Goal: Navigation & Orientation: Understand site structure

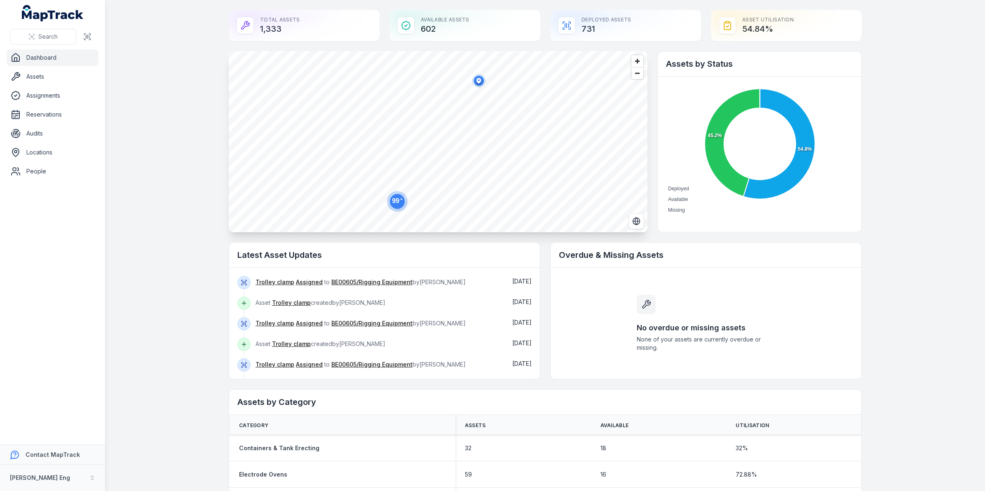
click at [263, 28] on div "Total Assets 1,333" at bounding box center [304, 25] width 151 height 31
click at [60, 75] on link "Assets" at bounding box center [53, 76] width 92 height 16
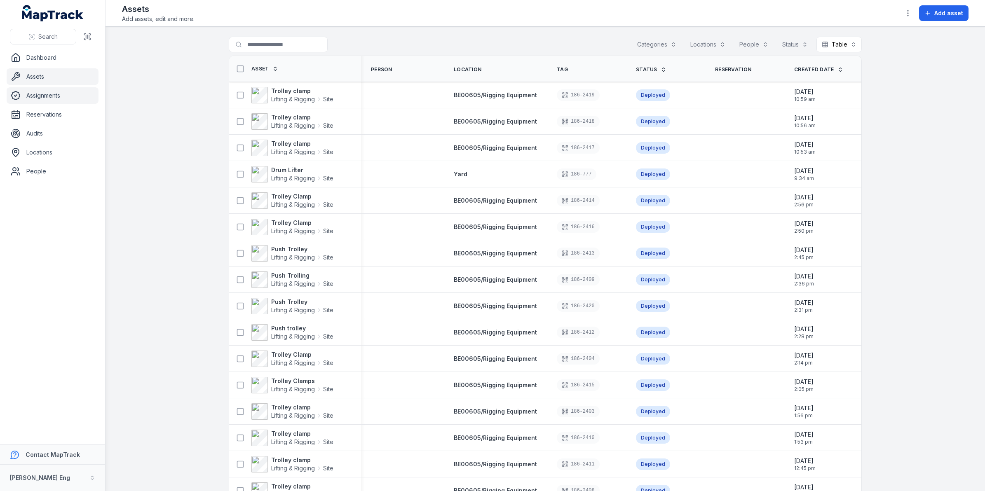
click at [32, 94] on link "Assignments" at bounding box center [53, 95] width 92 height 16
click at [52, 113] on link "Reservations" at bounding box center [53, 114] width 92 height 16
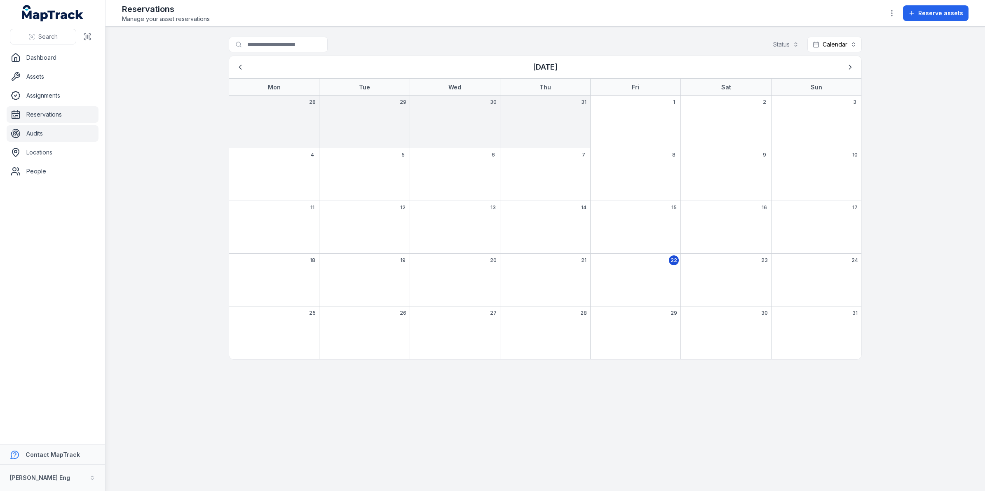
click at [42, 136] on link "Audits" at bounding box center [53, 133] width 92 height 16
click at [42, 150] on link "Locations" at bounding box center [53, 152] width 92 height 16
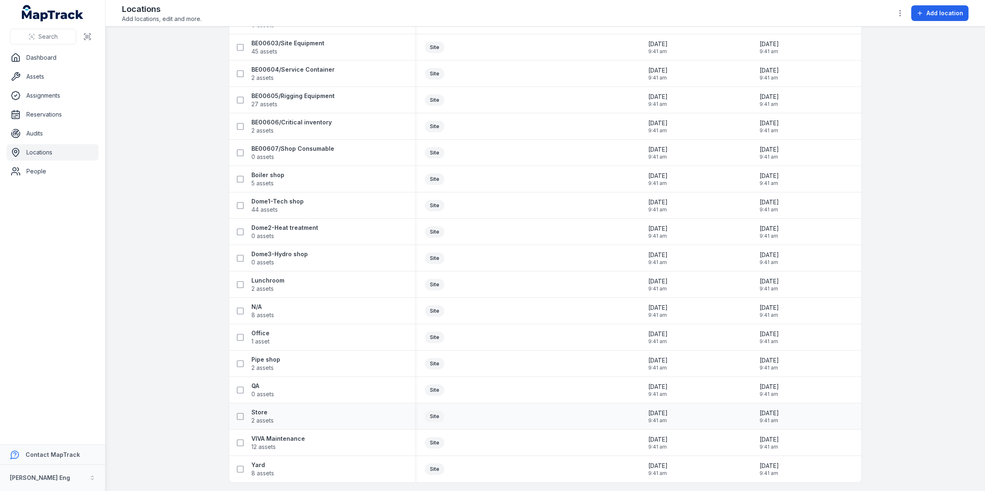
scroll to position [471, 0]
click at [34, 56] on link "Dashboard" at bounding box center [53, 57] width 92 height 16
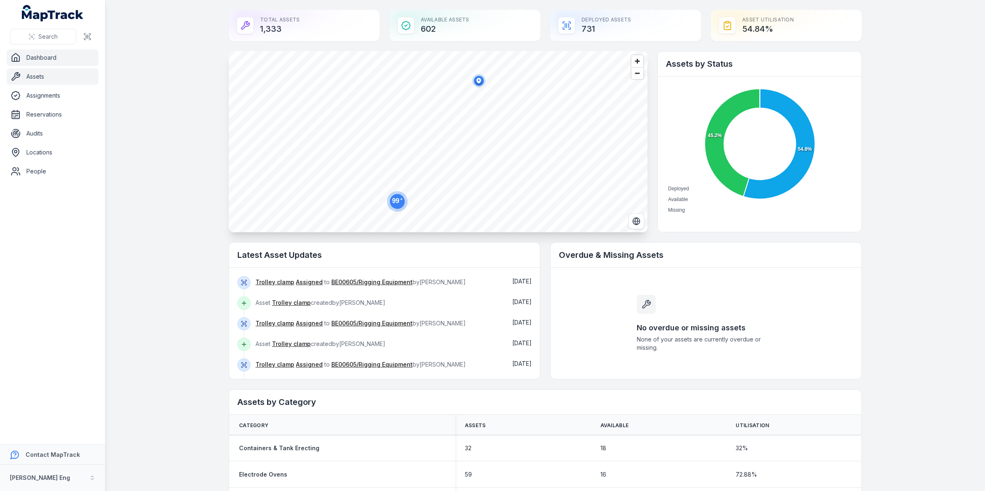
click at [45, 84] on link "Assets" at bounding box center [53, 76] width 92 height 16
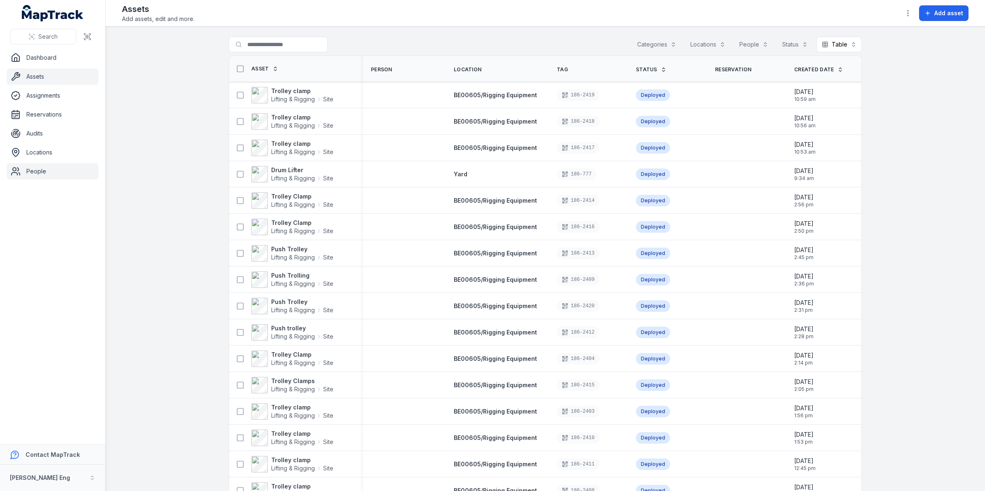
click at [42, 168] on link "People" at bounding box center [53, 171] width 92 height 16
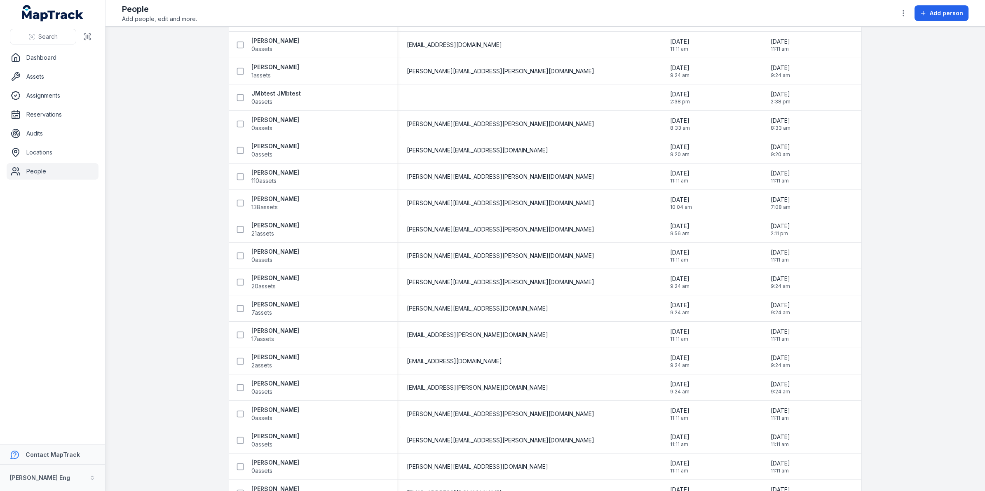
scroll to position [361, 0]
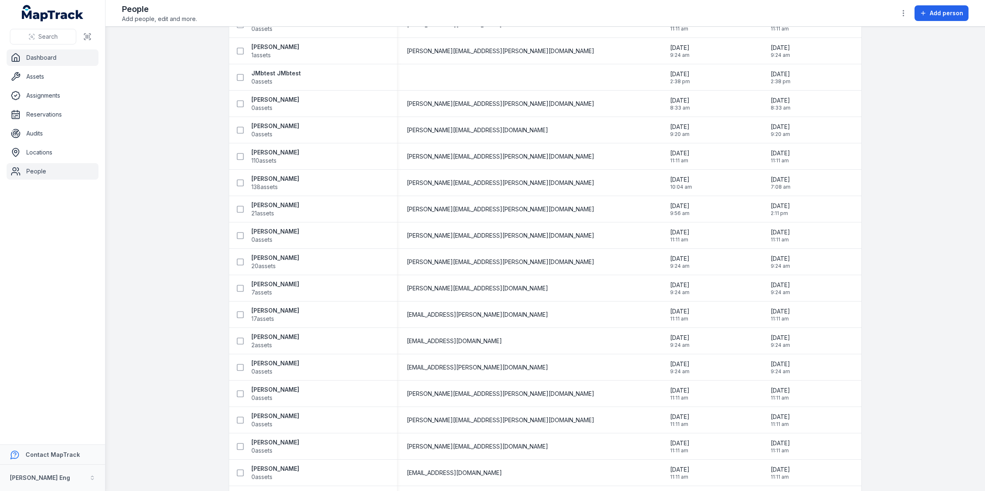
click at [20, 58] on icon at bounding box center [16, 58] width 10 height 10
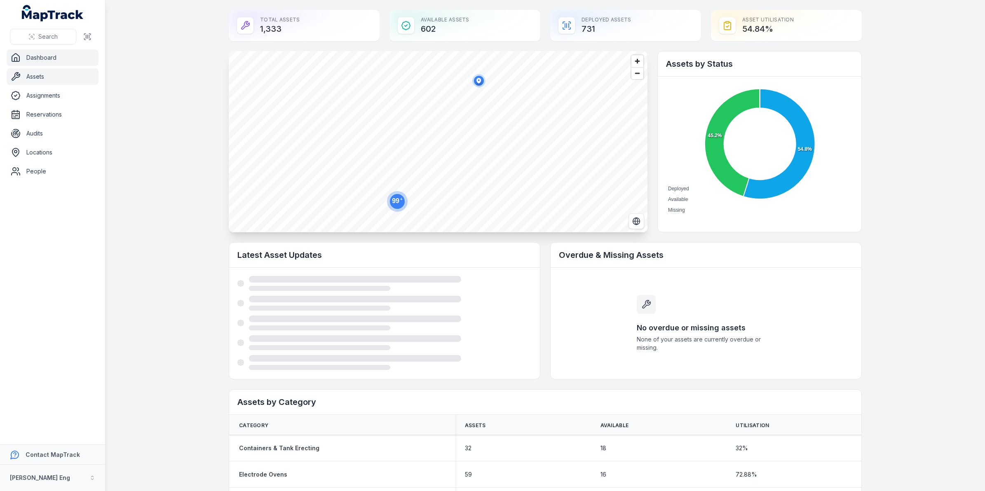
click at [48, 77] on link "Assets" at bounding box center [53, 76] width 92 height 16
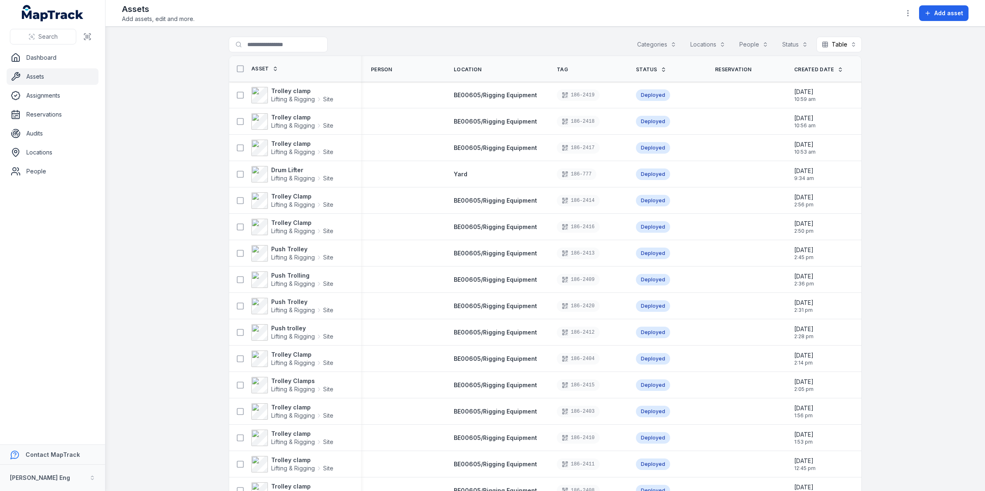
click at [662, 40] on button "Categories" at bounding box center [657, 45] width 50 height 16
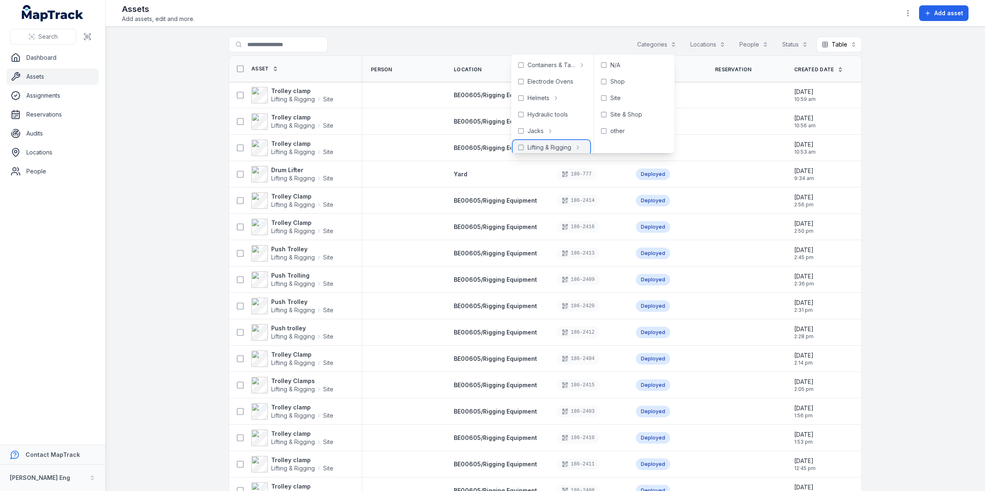
click at [577, 148] on icon at bounding box center [578, 147] width 7 height 7
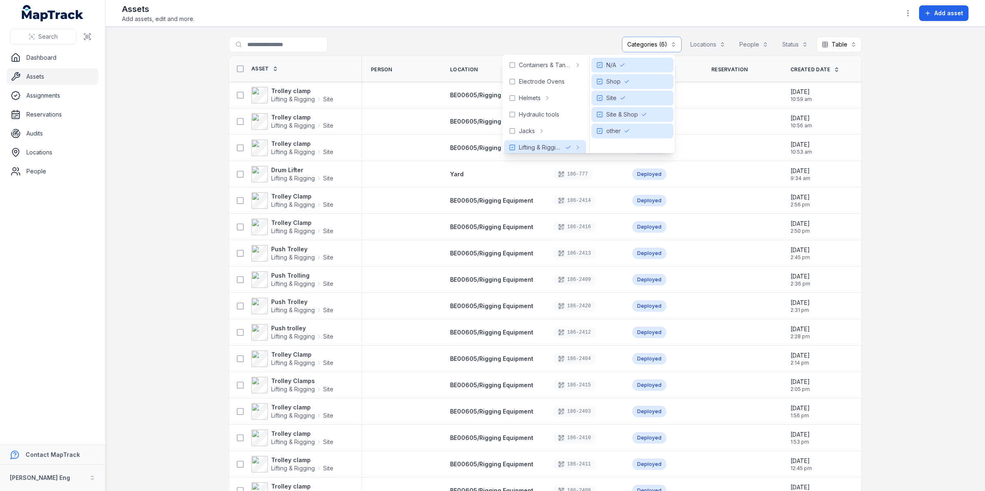
click at [155, 147] on main "**********" at bounding box center [546, 259] width 880 height 464
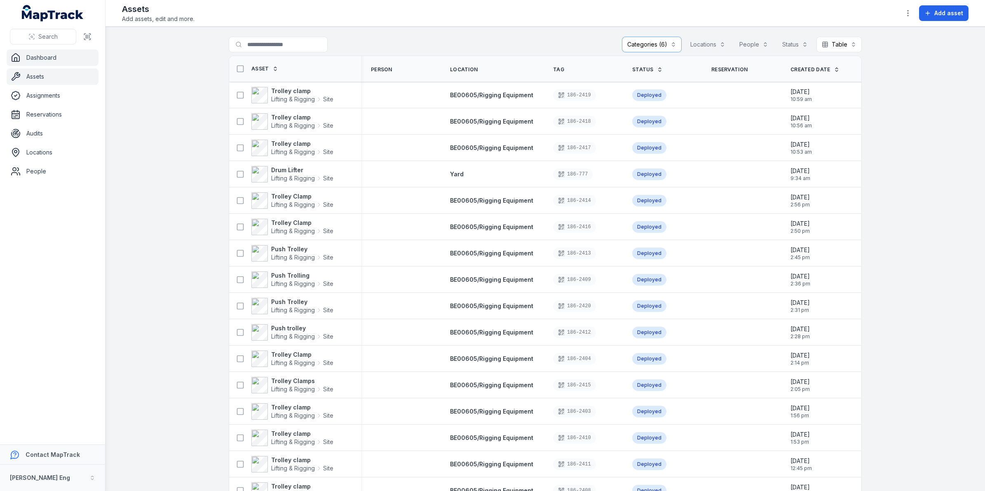
click at [54, 54] on link "Dashboard" at bounding box center [53, 57] width 92 height 16
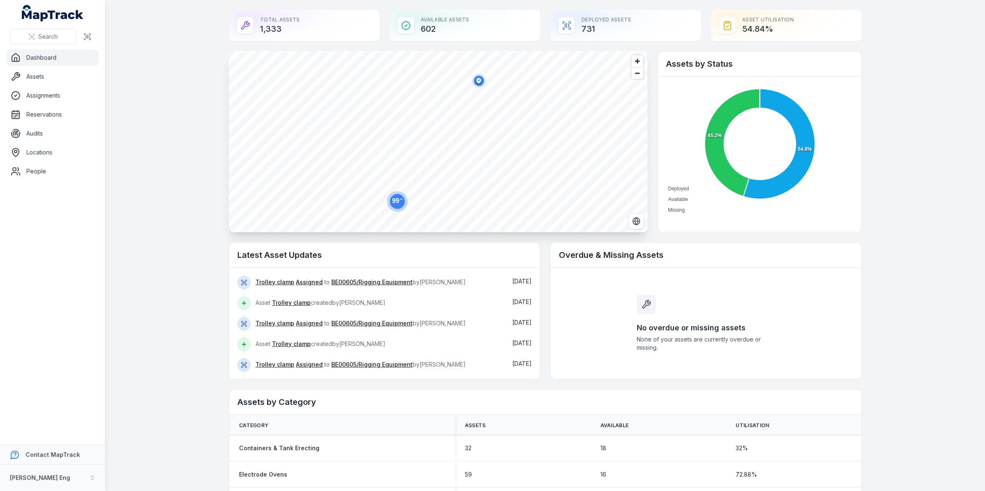
click at [406, 30] on icon at bounding box center [406, 26] width 10 height 10
drag, startPoint x: 841, startPoint y: 326, endPoint x: 1067, endPoint y: 518, distance: 296.2
click at [985, 491] on html "Search Dashboard Assets Assignments Reservations Audits Locations People Contac…" at bounding box center [492, 245] width 985 height 491
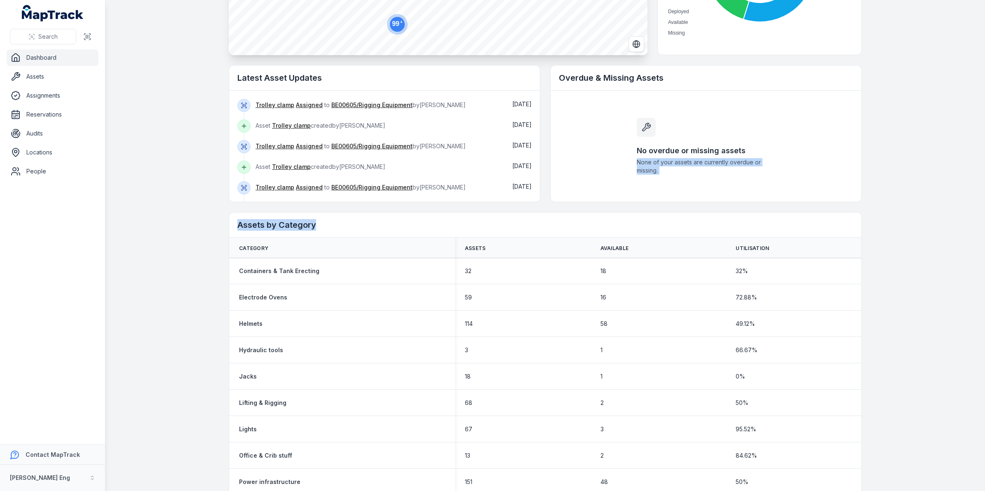
click at [910, 332] on main "Total Assets 1,333 Available Assets 602 Deployed Assets 731 Asset utilisation 5…" at bounding box center [546, 245] width 880 height 491
click at [828, 138] on div "No overdue or missing assets None of your assets are currently overdue or missi…" at bounding box center [706, 146] width 311 height 111
